Goal: Navigation & Orientation: Find specific page/section

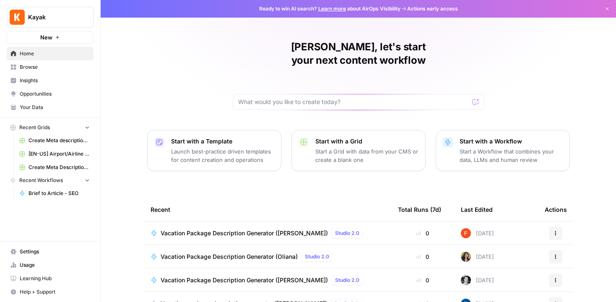
click at [49, 68] on span "Browse" at bounding box center [55, 67] width 70 height 8
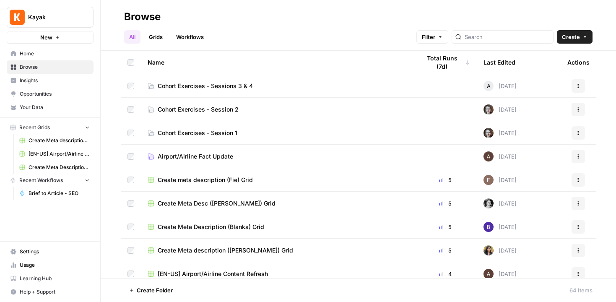
click at [183, 37] on link "Workflows" at bounding box center [190, 36] width 38 height 13
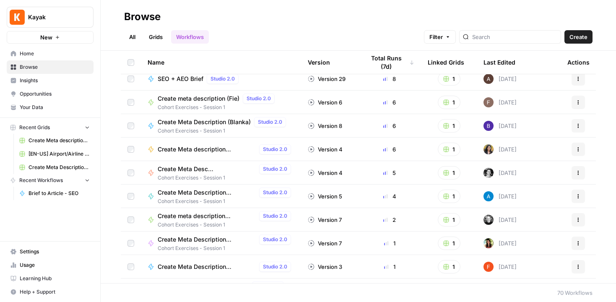
scroll to position [32, 0]
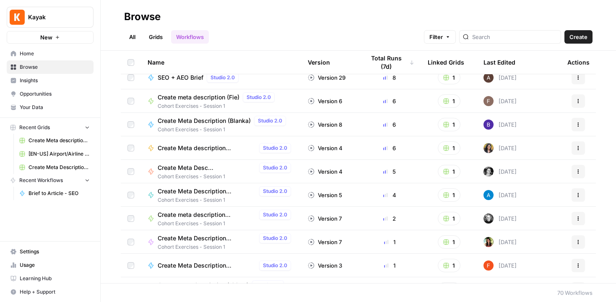
click at [52, 56] on span "Home" at bounding box center [55, 54] width 70 height 8
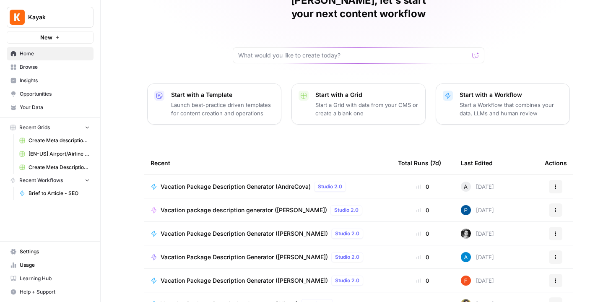
scroll to position [84, 0]
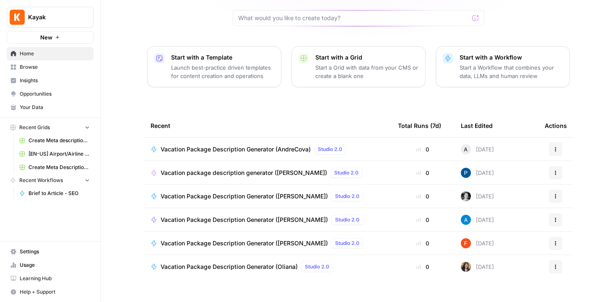
click at [468, 278] on tbody "Vacation Package Description Generator (AndreCova) Studio 2.0 0 A [DATE] Action…" at bounding box center [358, 219] width 429 height 164
